Goal: Information Seeking & Learning: Learn about a topic

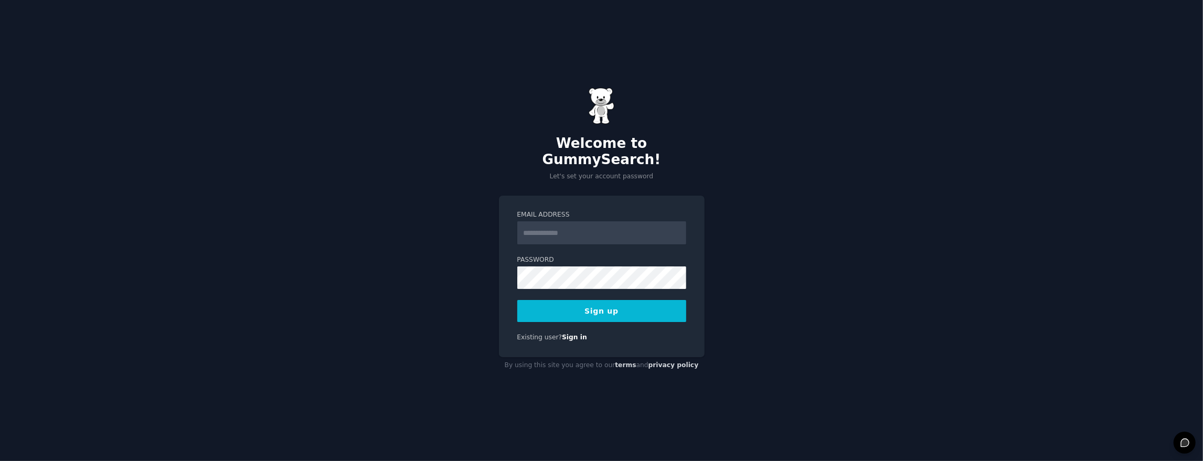
click at [612, 223] on input "Email Address" at bounding box center [601, 232] width 169 height 23
type input "**********"
click at [596, 302] on button "Sign up" at bounding box center [601, 311] width 169 height 22
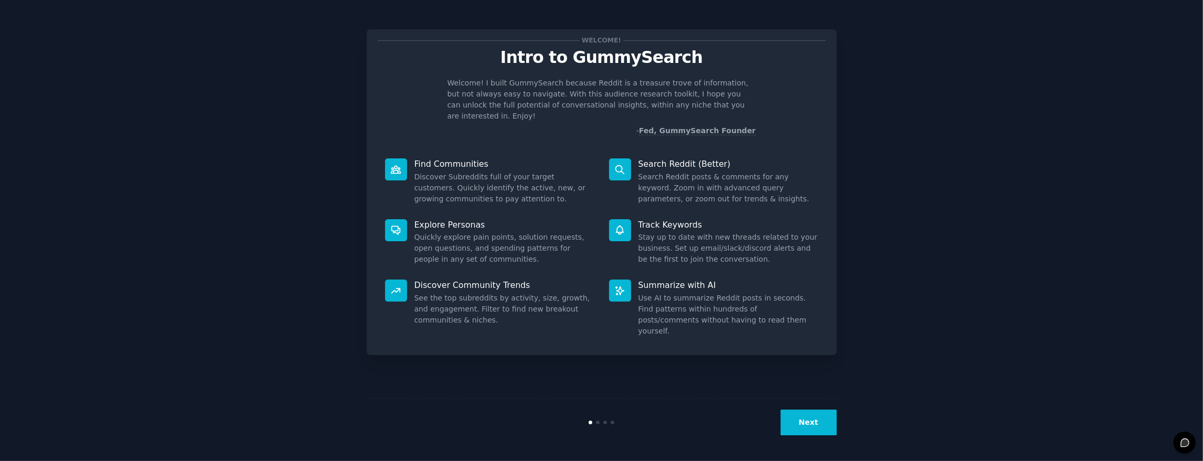
click at [810, 415] on button "Next" at bounding box center [808, 423] width 56 height 26
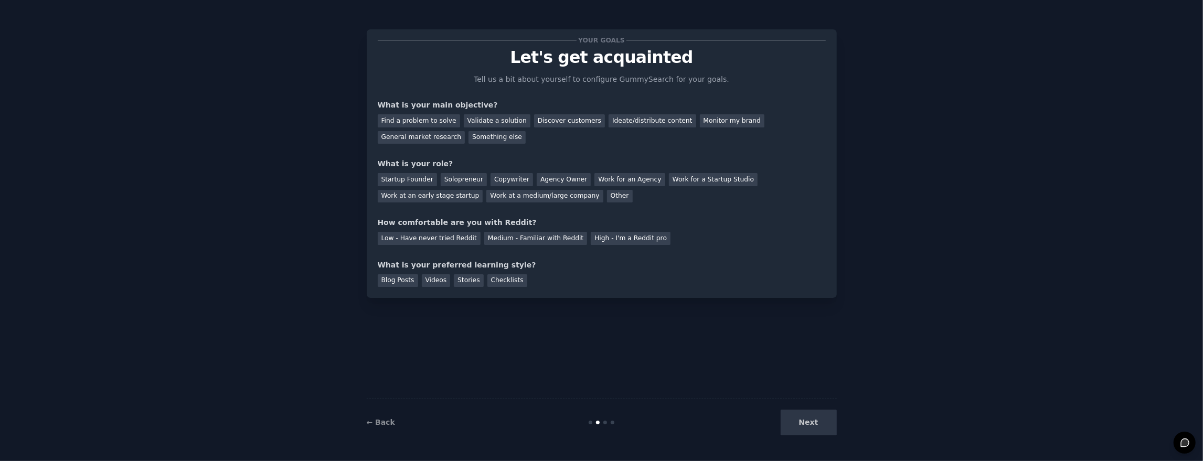
click at [819, 419] on div "Next" at bounding box center [758, 423] width 157 height 26
click at [814, 423] on div "Next" at bounding box center [758, 423] width 157 height 26
click at [443, 139] on div "General market research" at bounding box center [422, 137] width 88 height 13
click at [417, 175] on div "Startup Founder" at bounding box center [407, 179] width 59 height 13
click at [510, 277] on div "Checklists" at bounding box center [507, 280] width 40 height 13
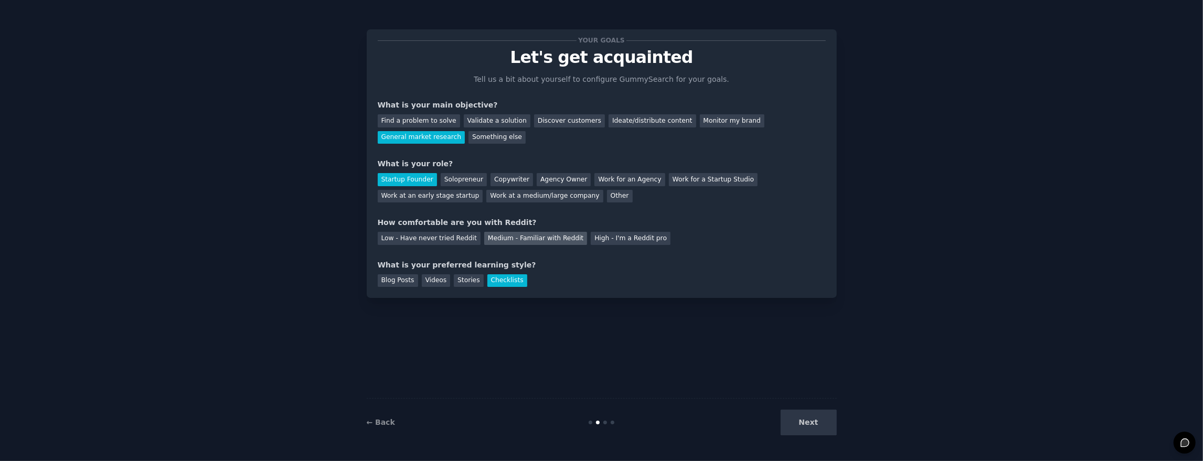
click at [546, 234] on div "Medium - Familiar with Reddit" at bounding box center [535, 238] width 103 height 13
click at [606, 233] on div "High - I'm a Reddit pro" at bounding box center [631, 238] width 80 height 13
click at [821, 406] on div "← Back Next" at bounding box center [602, 422] width 470 height 48
click at [819, 422] on button "Next" at bounding box center [808, 423] width 56 height 26
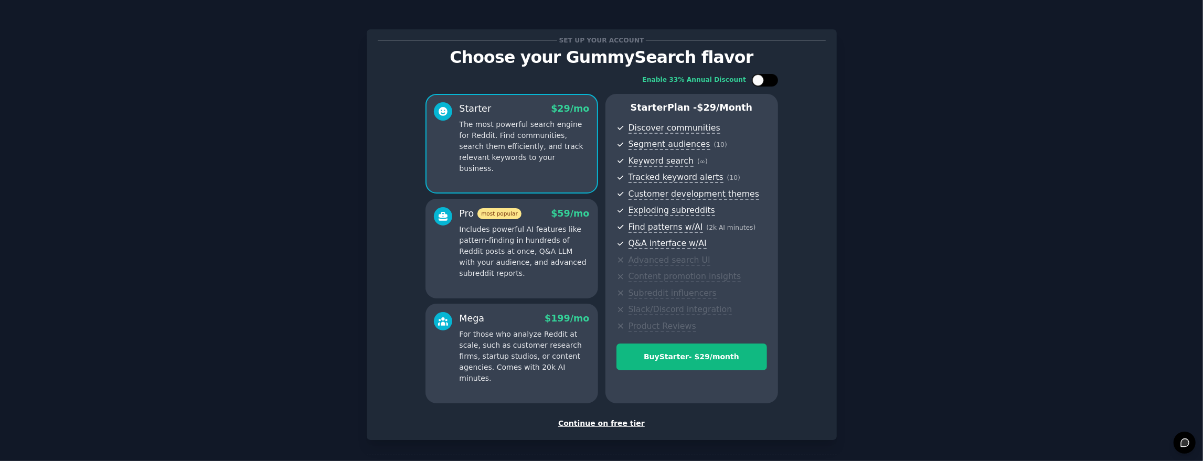
click at [767, 79] on div at bounding box center [769, 80] width 5 height 5
click at [766, 80] on div at bounding box center [772, 80] width 12 height 12
checkbox input "false"
click at [612, 424] on div "Continue on free tier" at bounding box center [602, 423] width 448 height 11
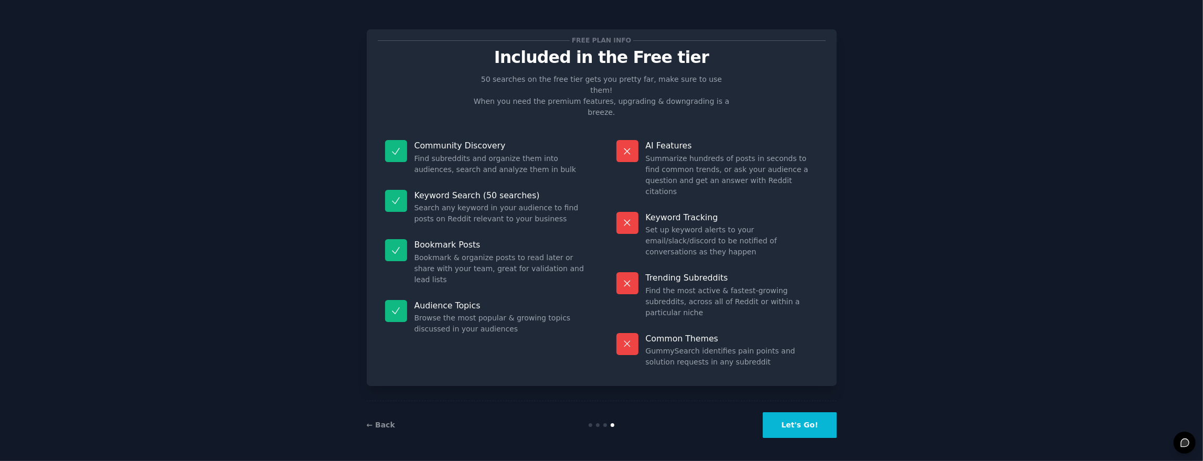
click at [799, 413] on button "Let's Go!" at bounding box center [799, 425] width 73 height 26
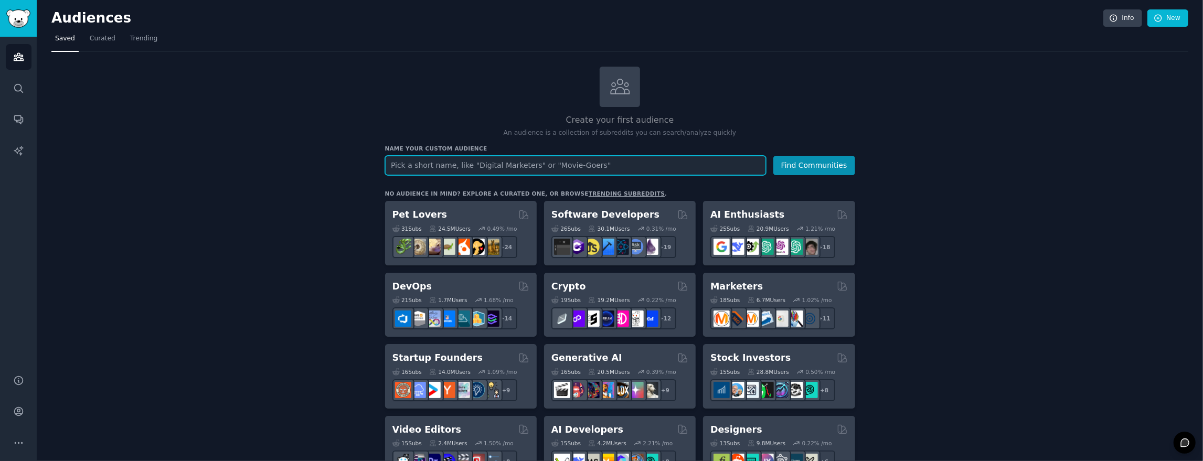
click at [618, 166] on input "text" at bounding box center [575, 165] width 381 height 19
type input "crypto"
click at [773, 156] on button "Find Communities" at bounding box center [814, 165] width 82 height 19
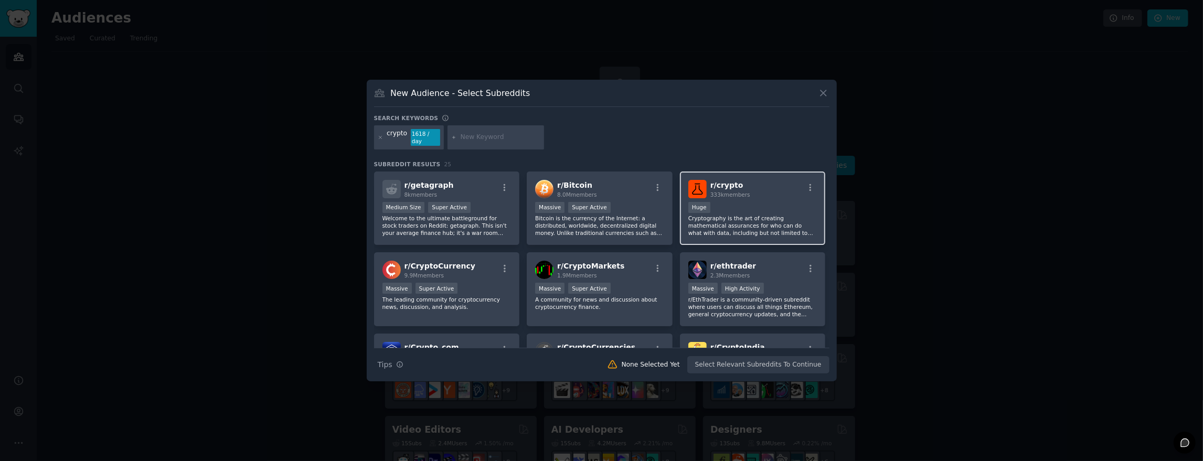
click at [747, 202] on div "Huge" at bounding box center [752, 208] width 129 height 13
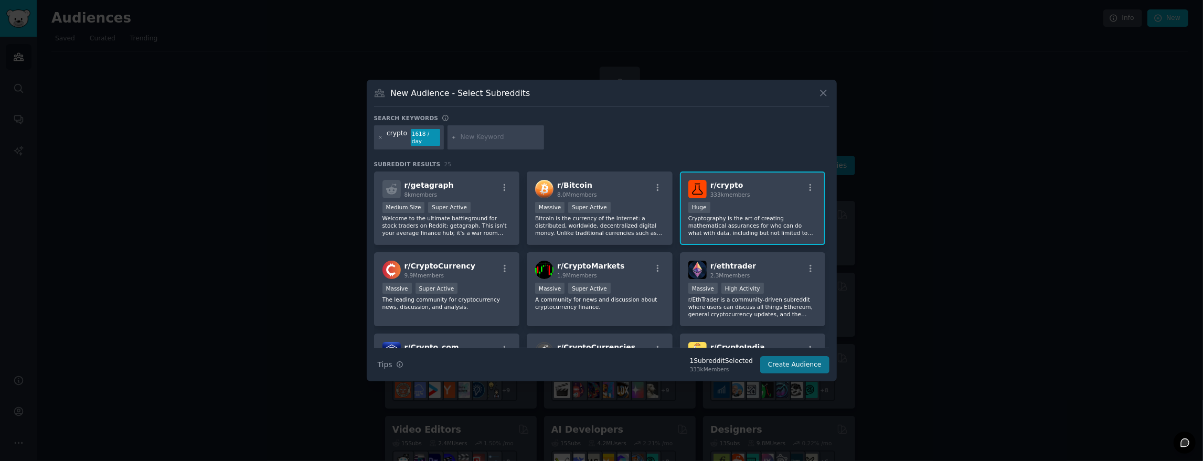
click at [788, 362] on button "Create Audience" at bounding box center [794, 365] width 69 height 18
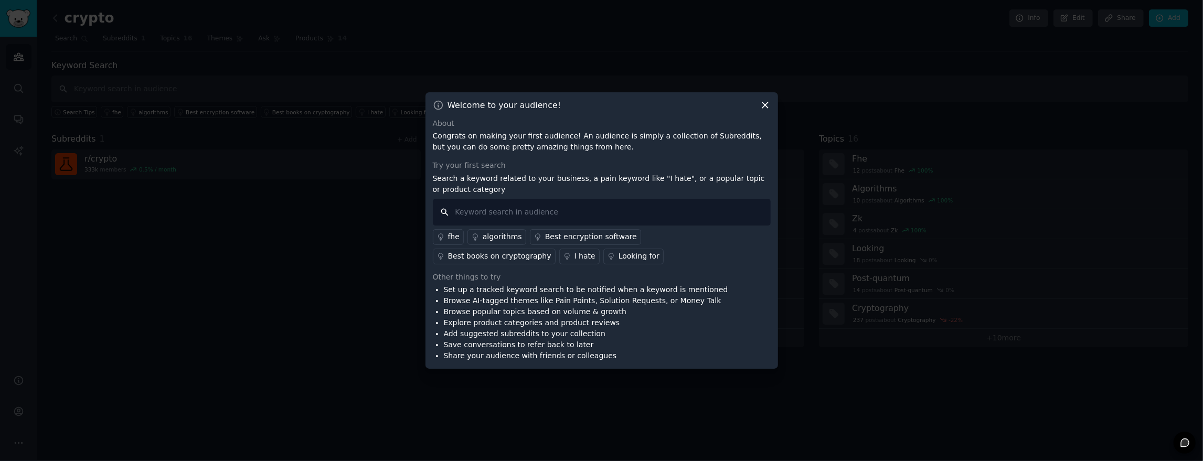
click at [565, 208] on input "text" at bounding box center [602, 212] width 338 height 27
click at [565, 220] on input "text" at bounding box center [602, 212] width 338 height 27
type input "launch"
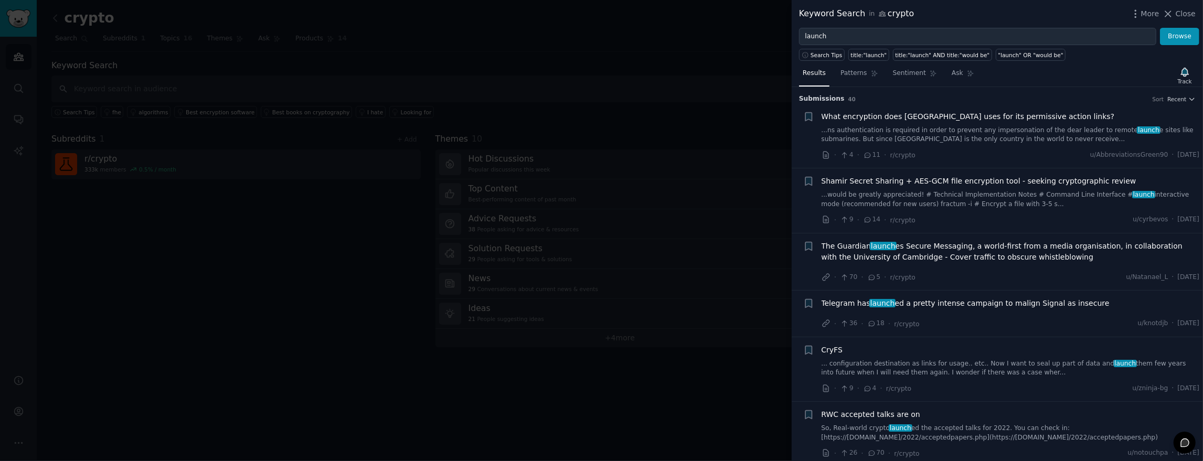
click at [626, 210] on div at bounding box center [601, 230] width 1203 height 461
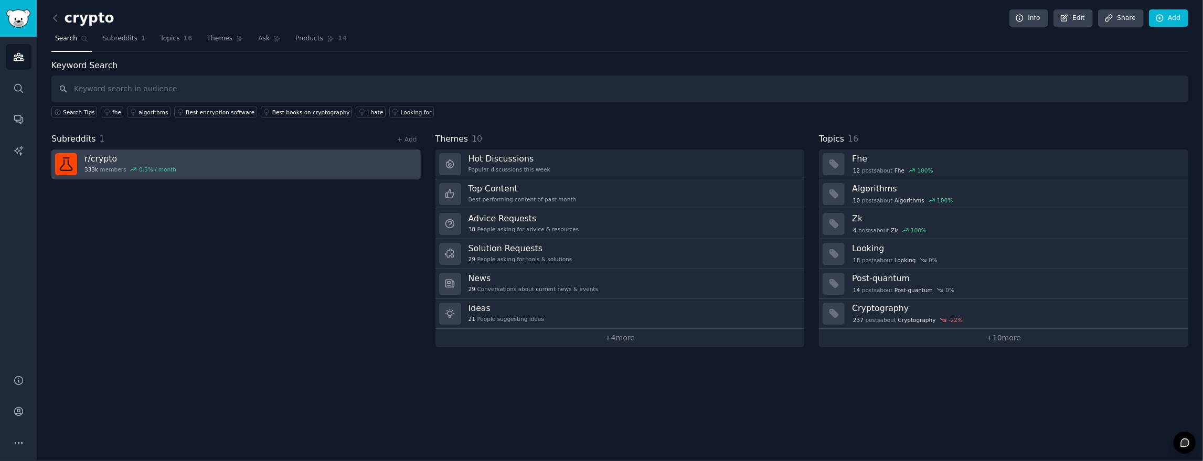
click at [191, 158] on link "r/ crypto 333k members 0.5 % / month" at bounding box center [235, 164] width 369 height 30
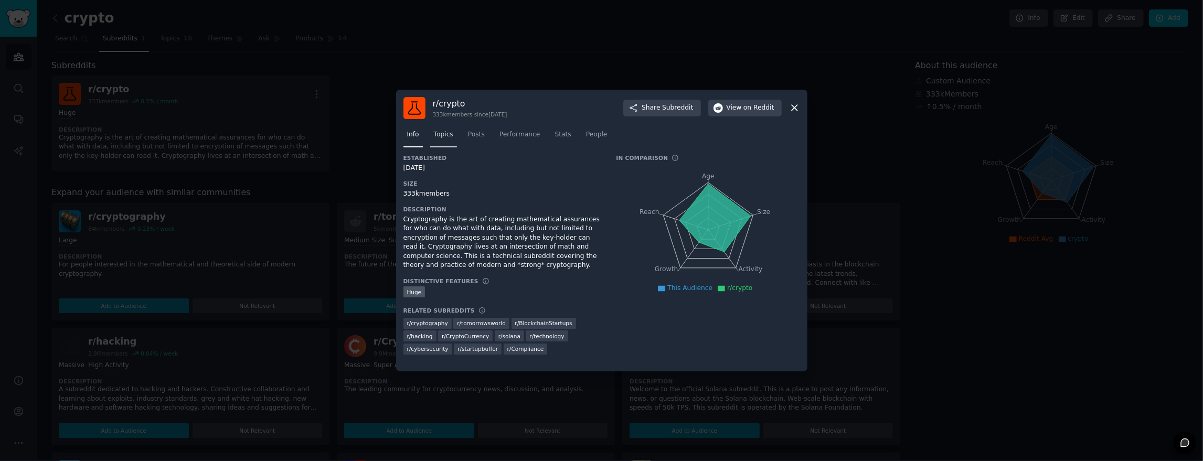
click at [444, 134] on span "Topics" at bounding box center [443, 134] width 19 height 9
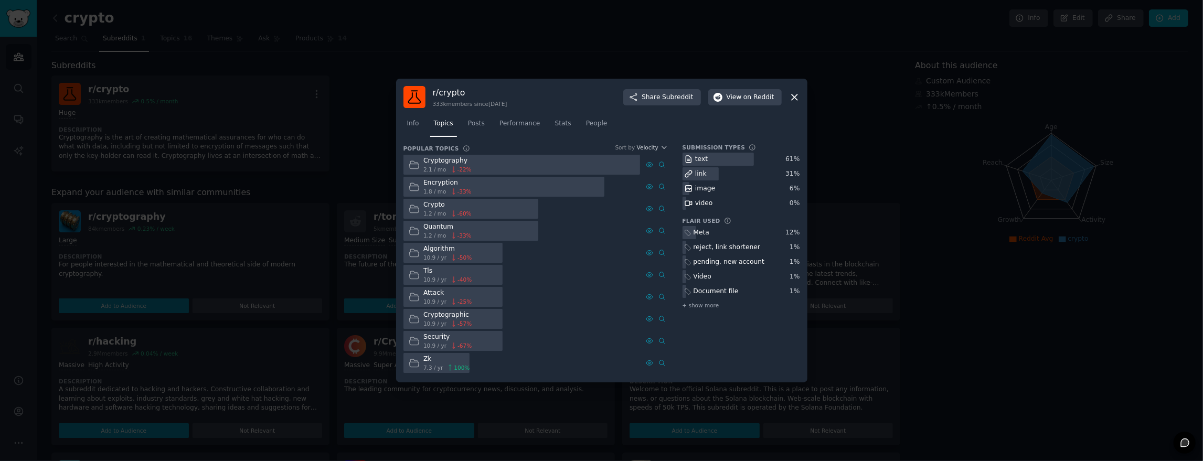
click at [581, 24] on div at bounding box center [601, 230] width 1203 height 461
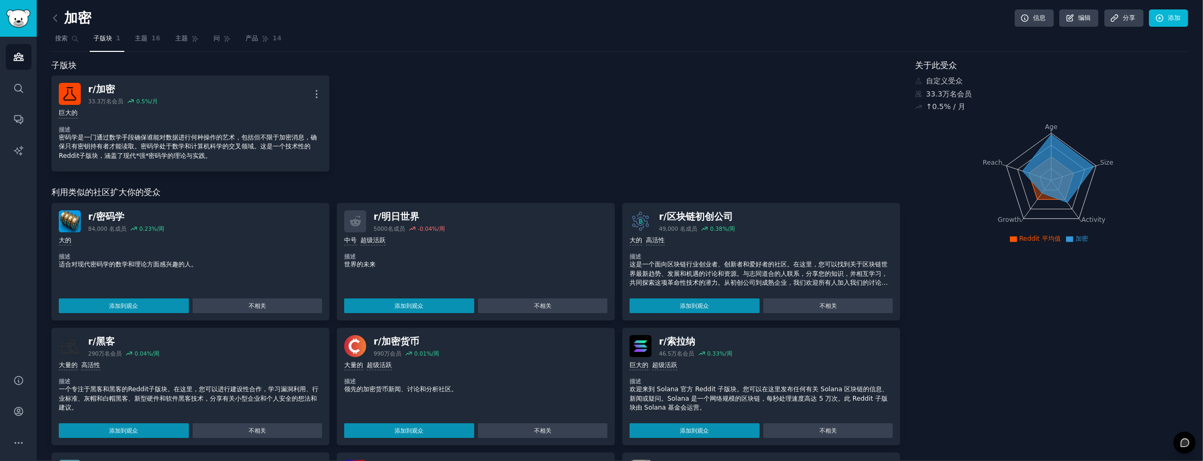
click at [510, 97] on div "r/ 加密 33.3万名 会员 0.5 %/月 更多的 巨大的 描述 密码学是一门通过数学手段确保谁能对数据进行何种操作的艺术，包括但不限于加密消息，确保只有…" at bounding box center [475, 124] width 849 height 96
click at [110, 218] on font "密码学" at bounding box center [110, 216] width 28 height 10
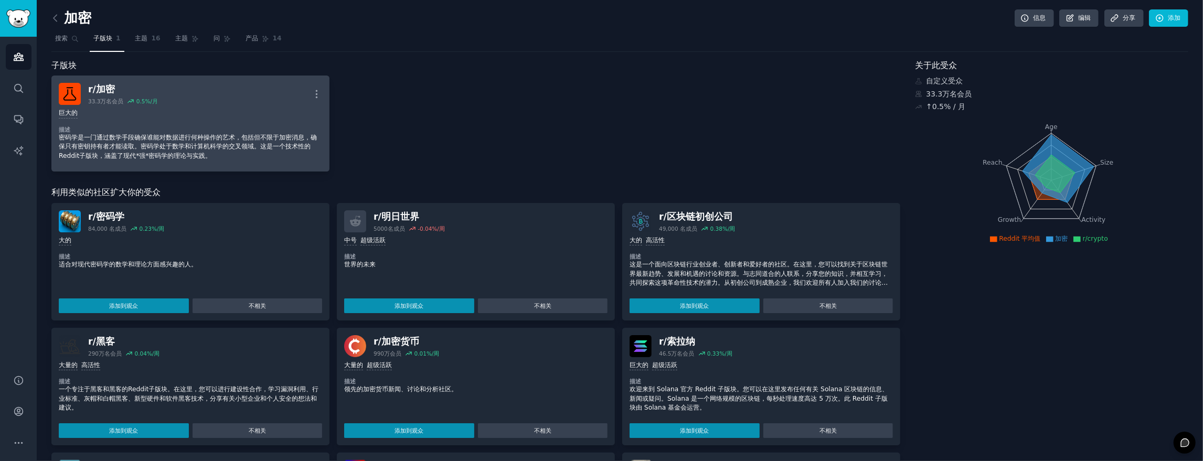
click at [155, 106] on div "巨大的 描述 密码学是一门通过数学手段确保谁能对数据进行何种操作的艺术，包括但不限于加密消息，确保只有密钥持有者才能读取。密码学处于数学和计算机科学的交叉领域…" at bounding box center [190, 134] width 263 height 59
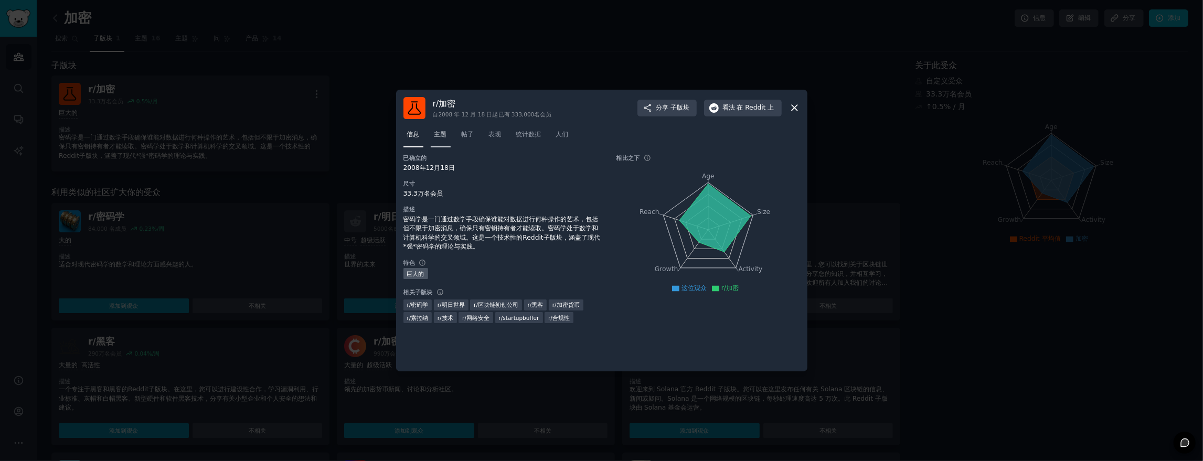
click at [436, 139] on link "主题" at bounding box center [441, 137] width 20 height 22
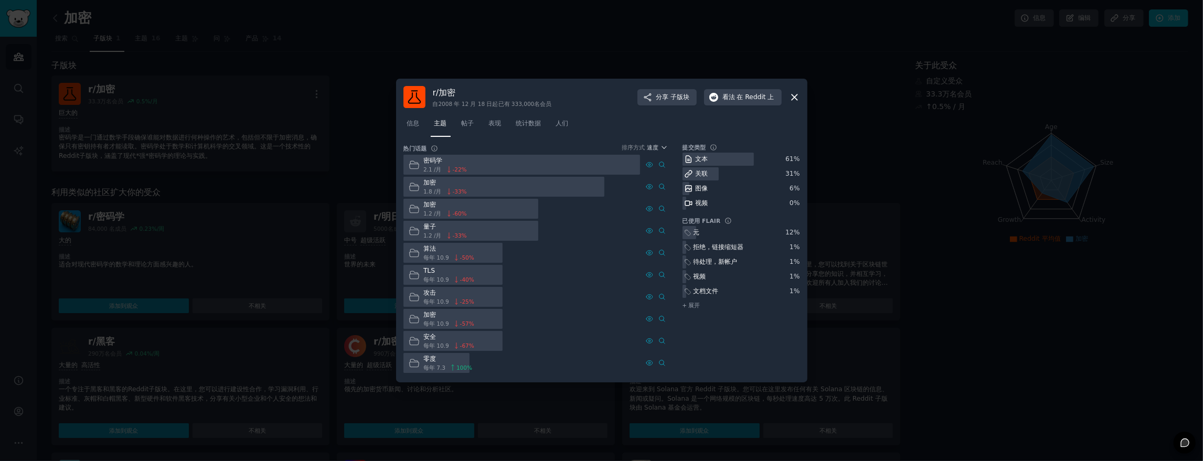
click at [437, 160] on font "密码学" at bounding box center [432, 160] width 19 height 7
click at [475, 165] on div at bounding box center [521, 165] width 237 height 20
click at [638, 132] on nav "信息 主题 帖子 表现 统计数据 人们" at bounding box center [601, 126] width 396 height 22
click at [200, 78] on div at bounding box center [601, 230] width 1203 height 461
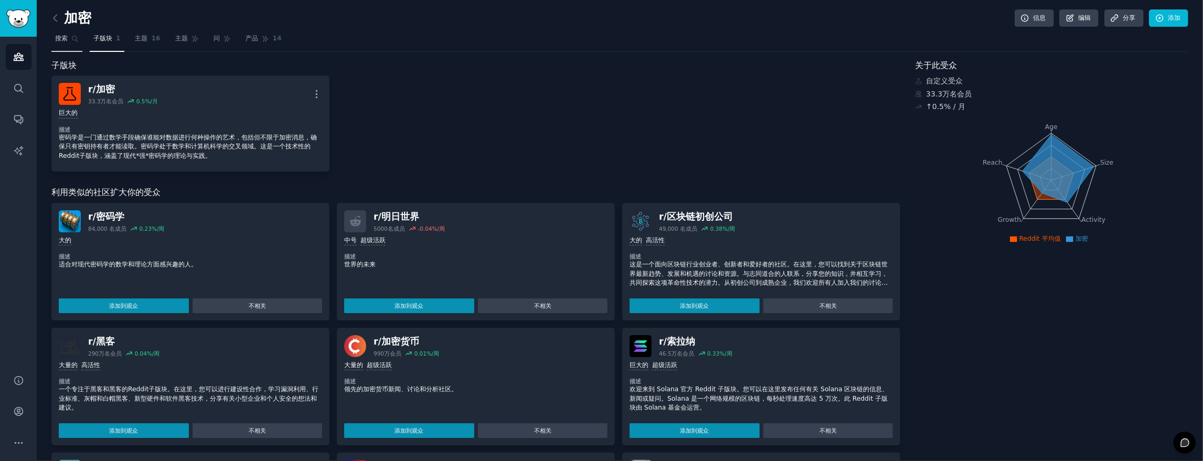
click at [62, 45] on link "搜索" at bounding box center [66, 41] width 31 height 22
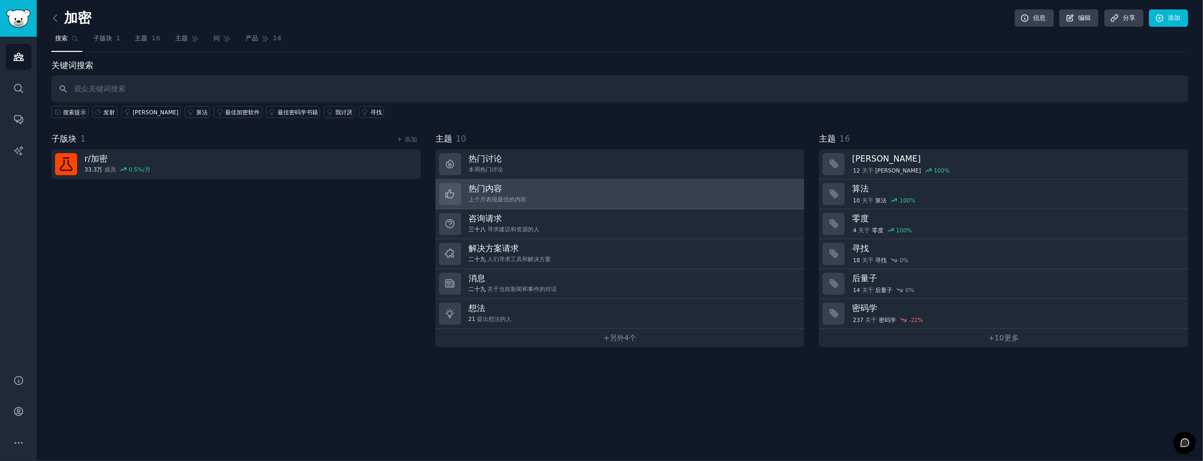
click at [502, 191] on h3 "热门内容" at bounding box center [497, 188] width 58 height 11
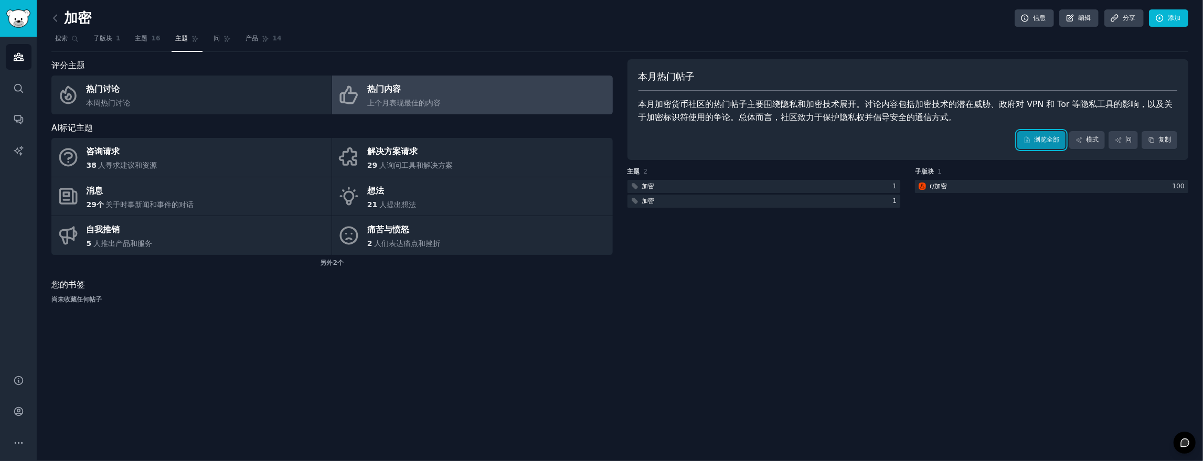
click at [1040, 143] on font "浏览全部" at bounding box center [1046, 139] width 25 height 7
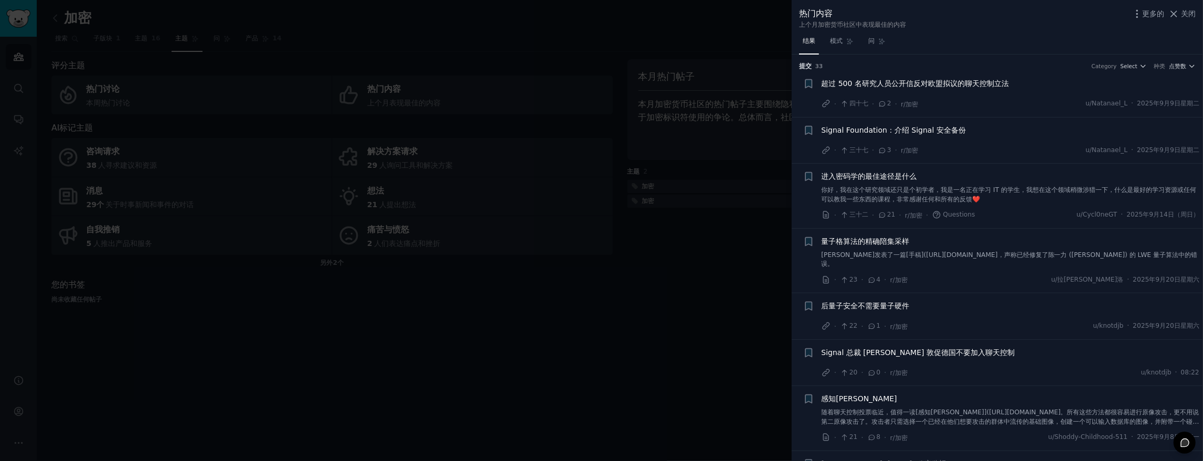
click at [883, 184] on div "进入密码学的最佳途径是什么 你好，我在这个研究领域还只是个初学者，我是一名正在学习 IT 的学生，我想在这个领域稍微涉猎一下，什么是最好的学习资源或任何可以教…" at bounding box center [1010, 187] width 378 height 33
click at [882, 176] on font "进入密码学的最佳途径是什么" at bounding box center [868, 176] width 95 height 8
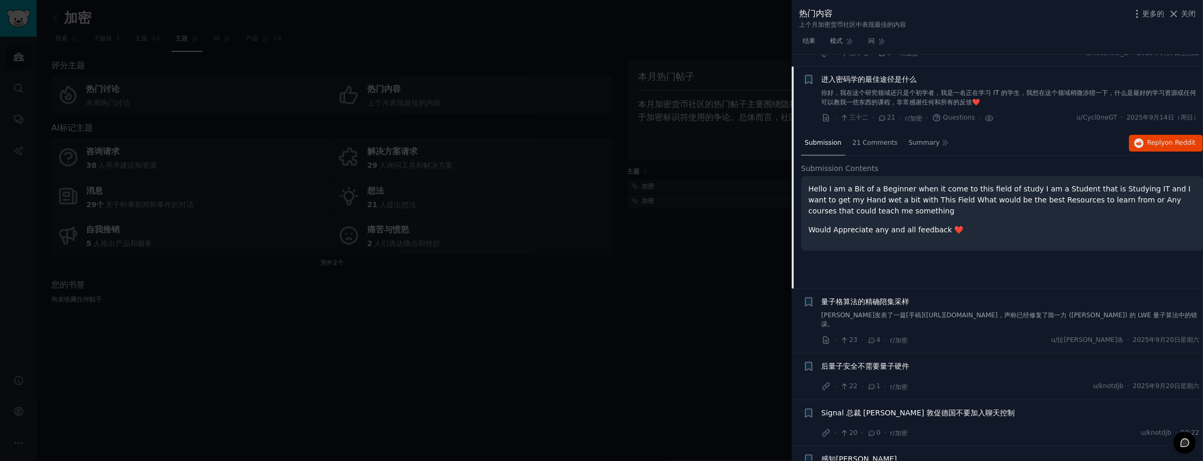
scroll to position [109, 0]
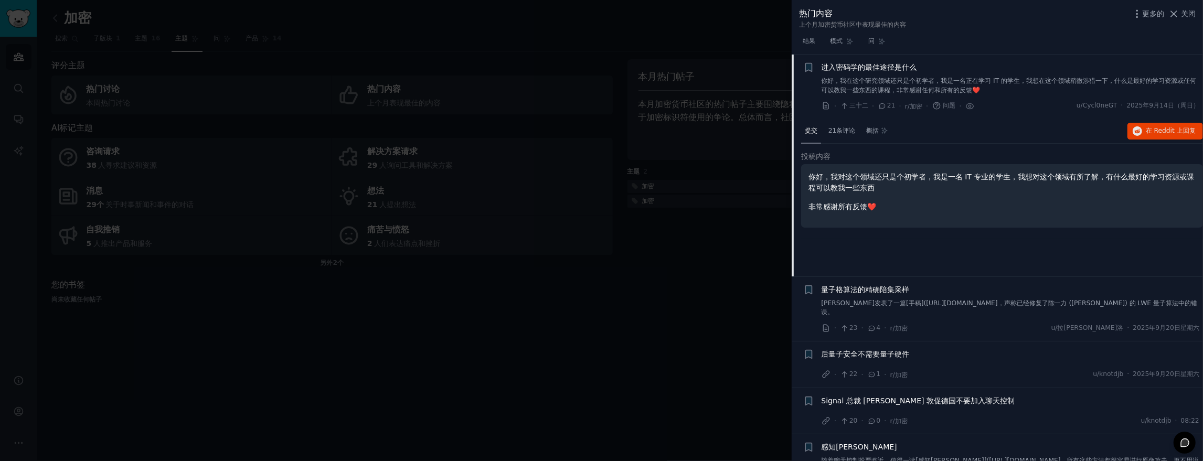
click at [687, 197] on div at bounding box center [601, 230] width 1203 height 461
